Goal: Transaction & Acquisition: Book appointment/travel/reservation

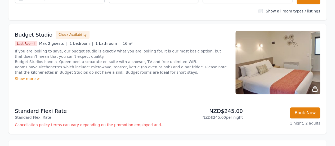
scroll to position [62, 0]
click at [303, 72] on img at bounding box center [277, 62] width 85 height 64
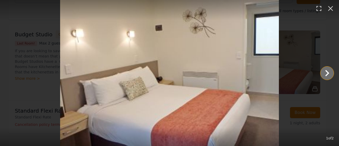
click at [331, 77] on icon "Show slide 2 of 2" at bounding box center [327, 73] width 13 height 13
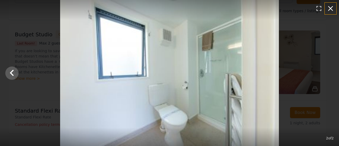
click at [331, 12] on icon "button" at bounding box center [330, 8] width 8 height 8
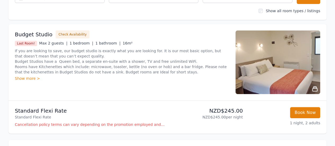
click at [27, 79] on div "Show more >" at bounding box center [122, 78] width 214 height 5
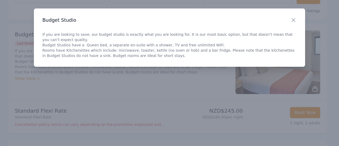
click at [294, 23] on div "Close" at bounding box center [297, 16] width 15 height 17
click at [292, 21] on icon "button" at bounding box center [293, 20] width 3 height 3
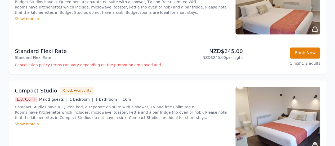
scroll to position [0, 0]
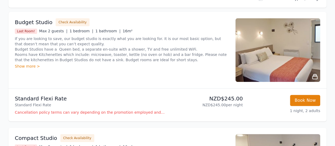
scroll to position [75, 0]
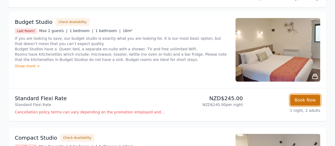
click at [296, 102] on button "Book Now" at bounding box center [305, 99] width 30 height 11
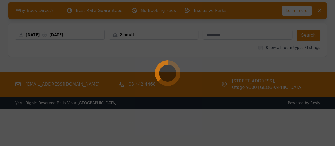
scroll to position [25, 0]
select select "**"
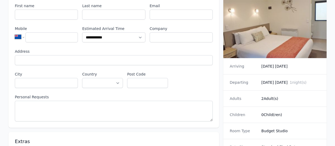
scroll to position [74, 0]
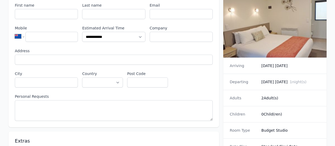
click at [264, 46] on img at bounding box center [274, 28] width 103 height 58
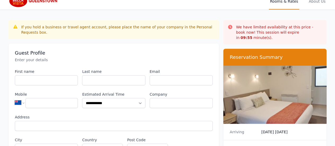
scroll to position [0, 0]
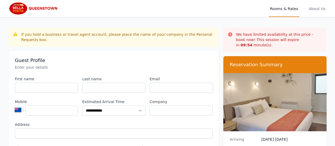
scroll to position [25, 0]
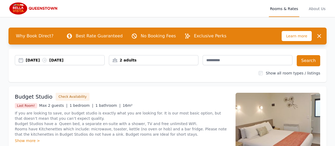
click at [26, 10] on img at bounding box center [33, 8] width 51 height 13
